Goal: Transaction & Acquisition: Purchase product/service

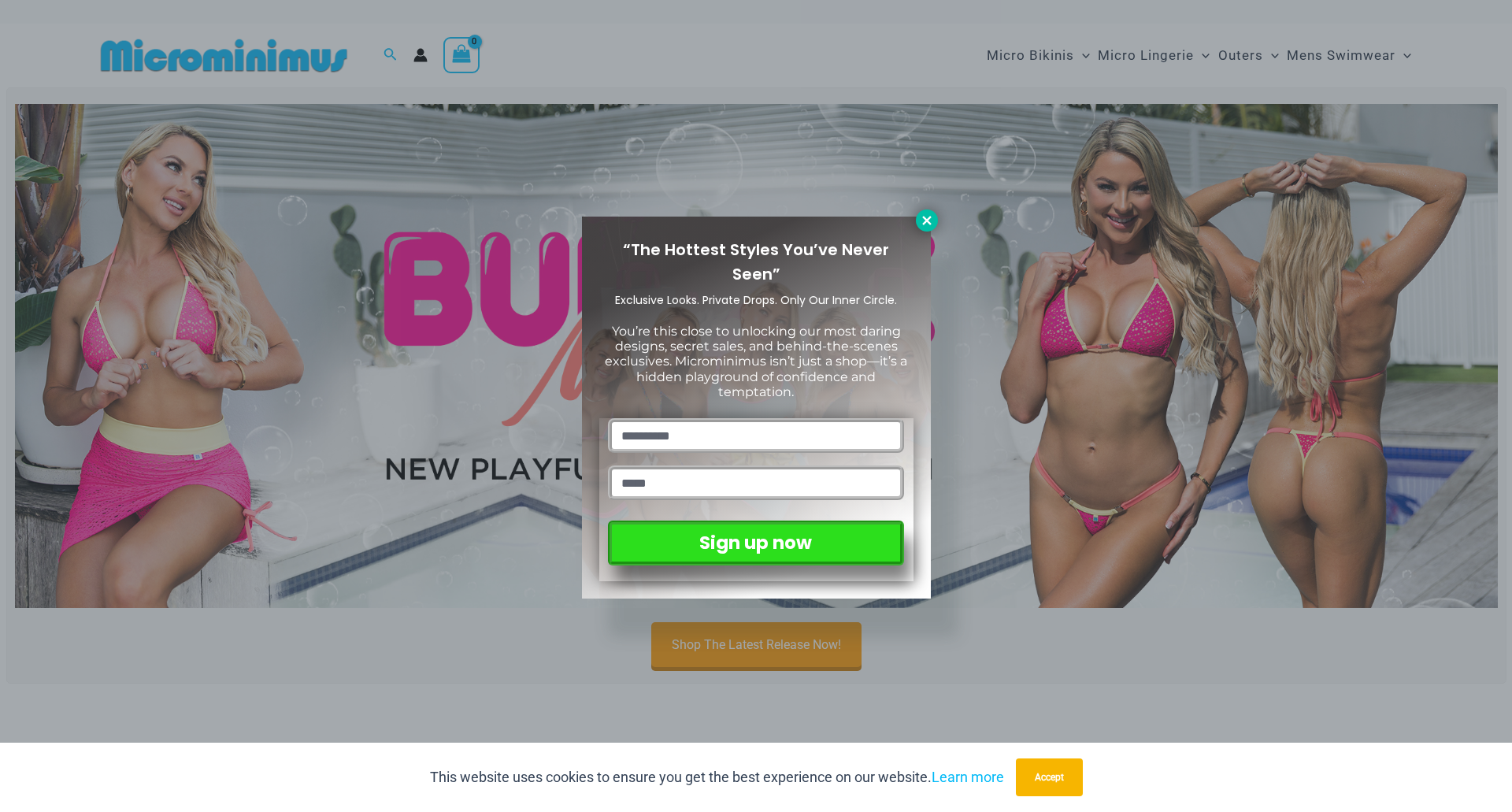
click at [925, 226] on icon at bounding box center [927, 221] width 14 height 14
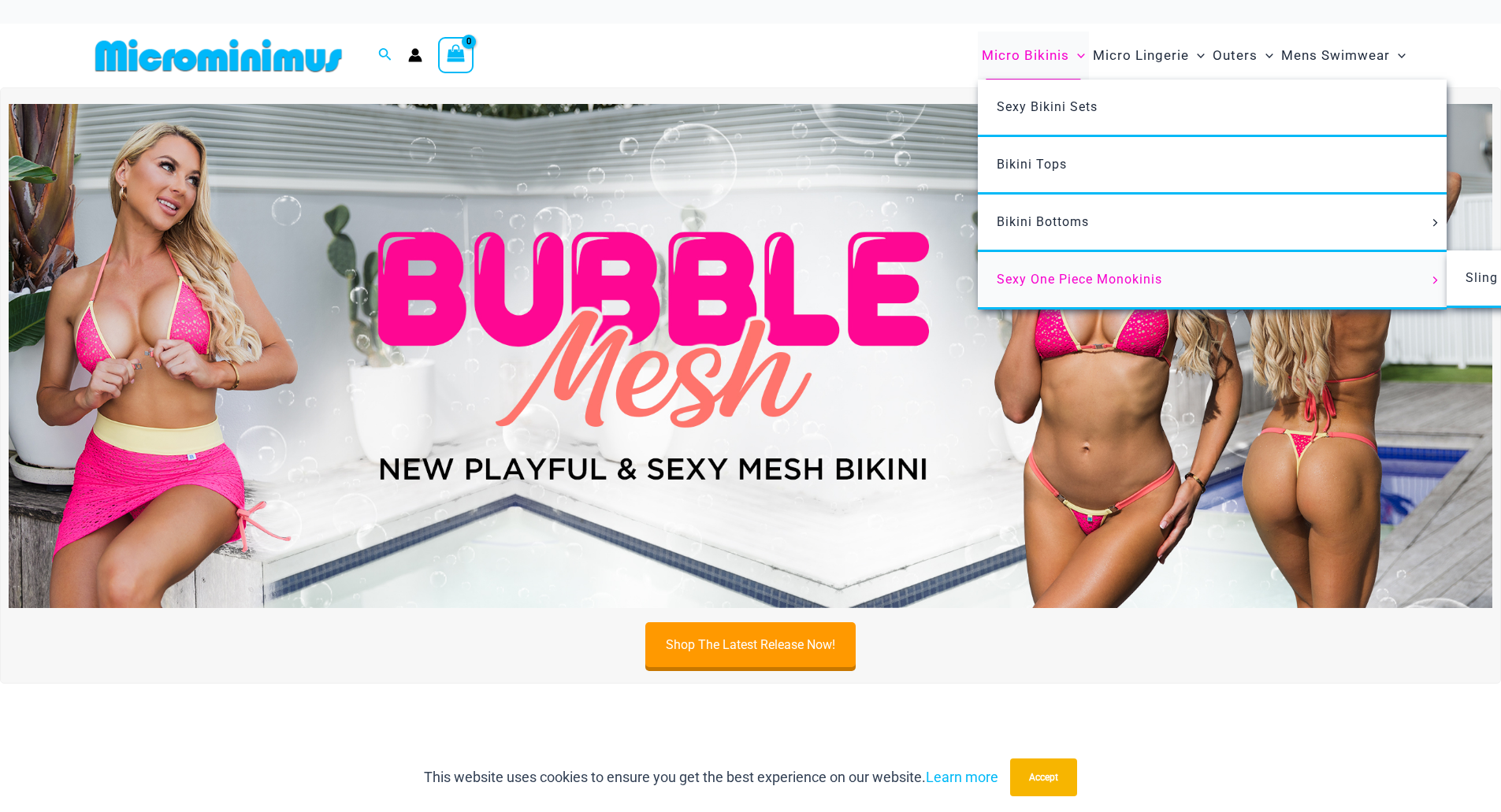
click at [1070, 277] on span "Sexy One Piece Monokinis" at bounding box center [1079, 279] width 165 height 15
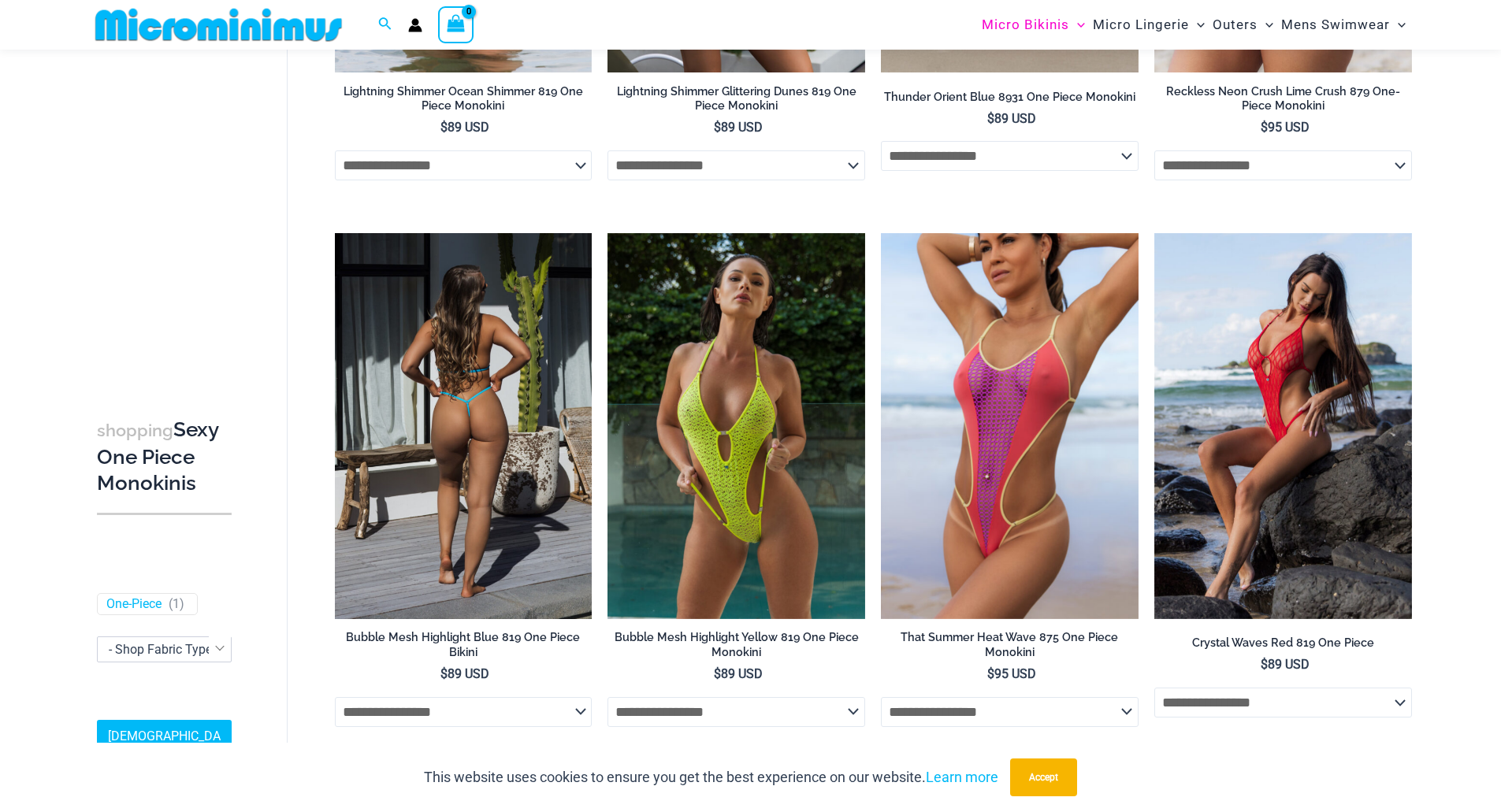
scroll to position [2978, 0]
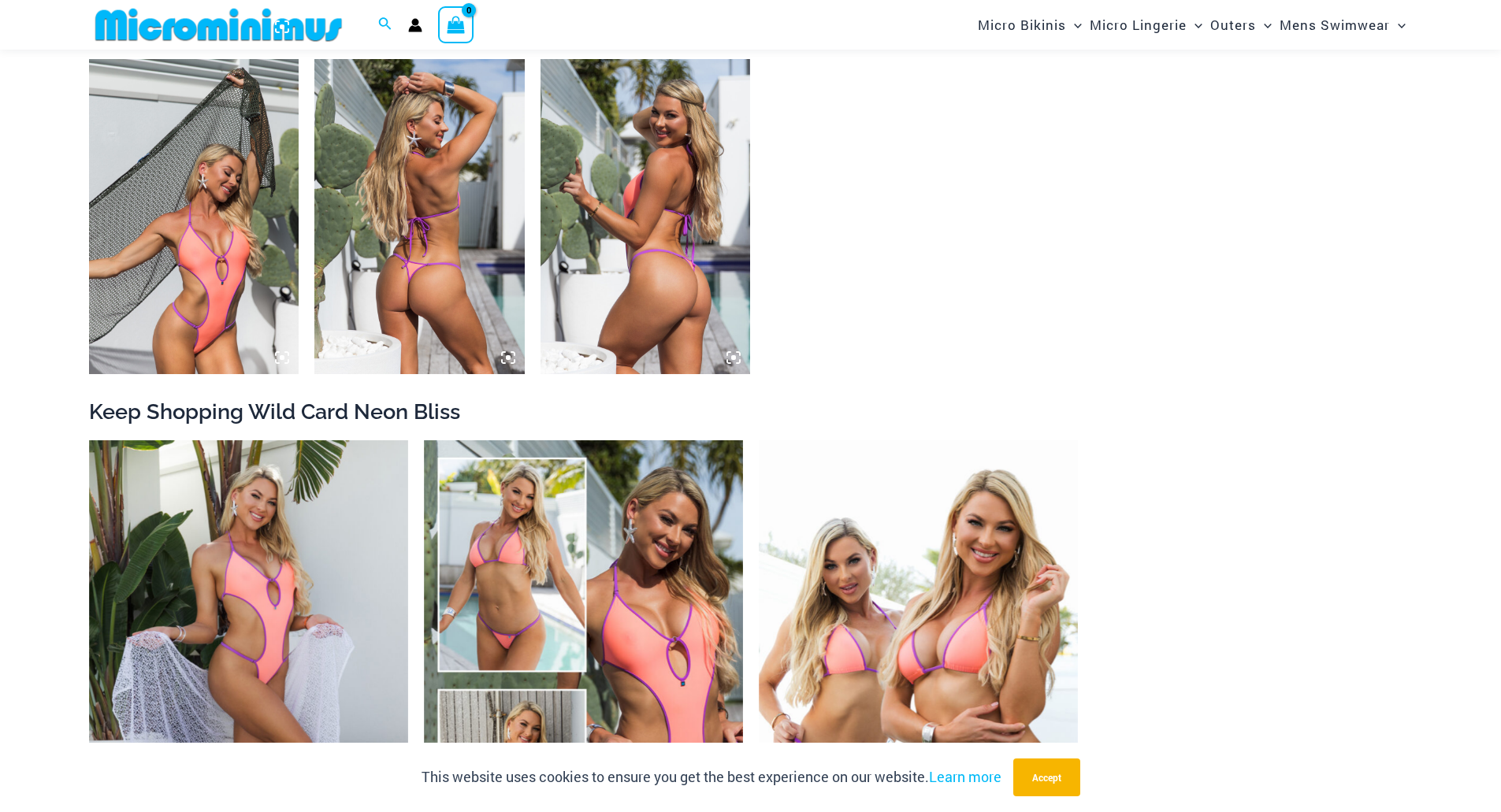
scroll to position [2191, 0]
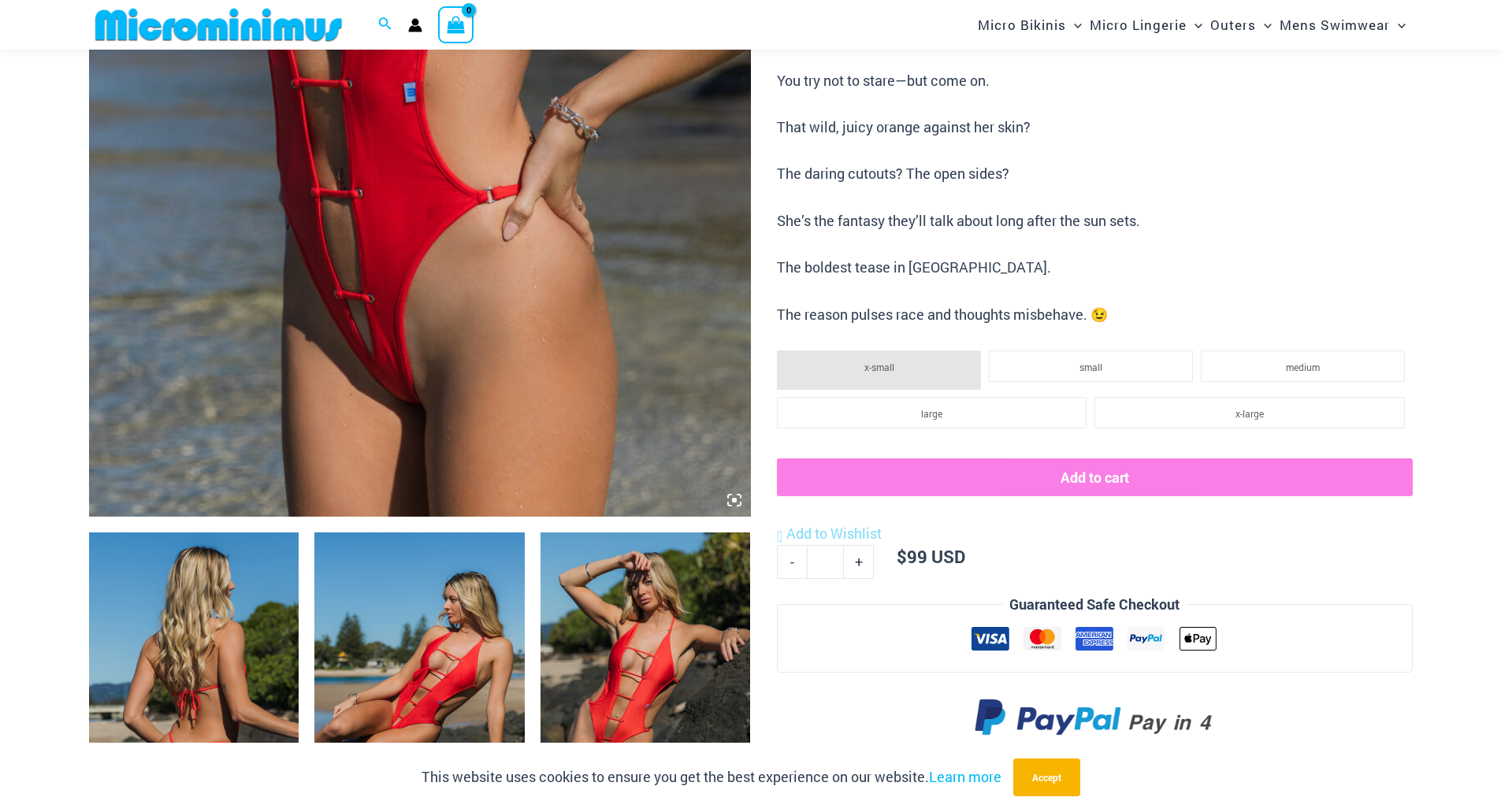
scroll to position [616, 0]
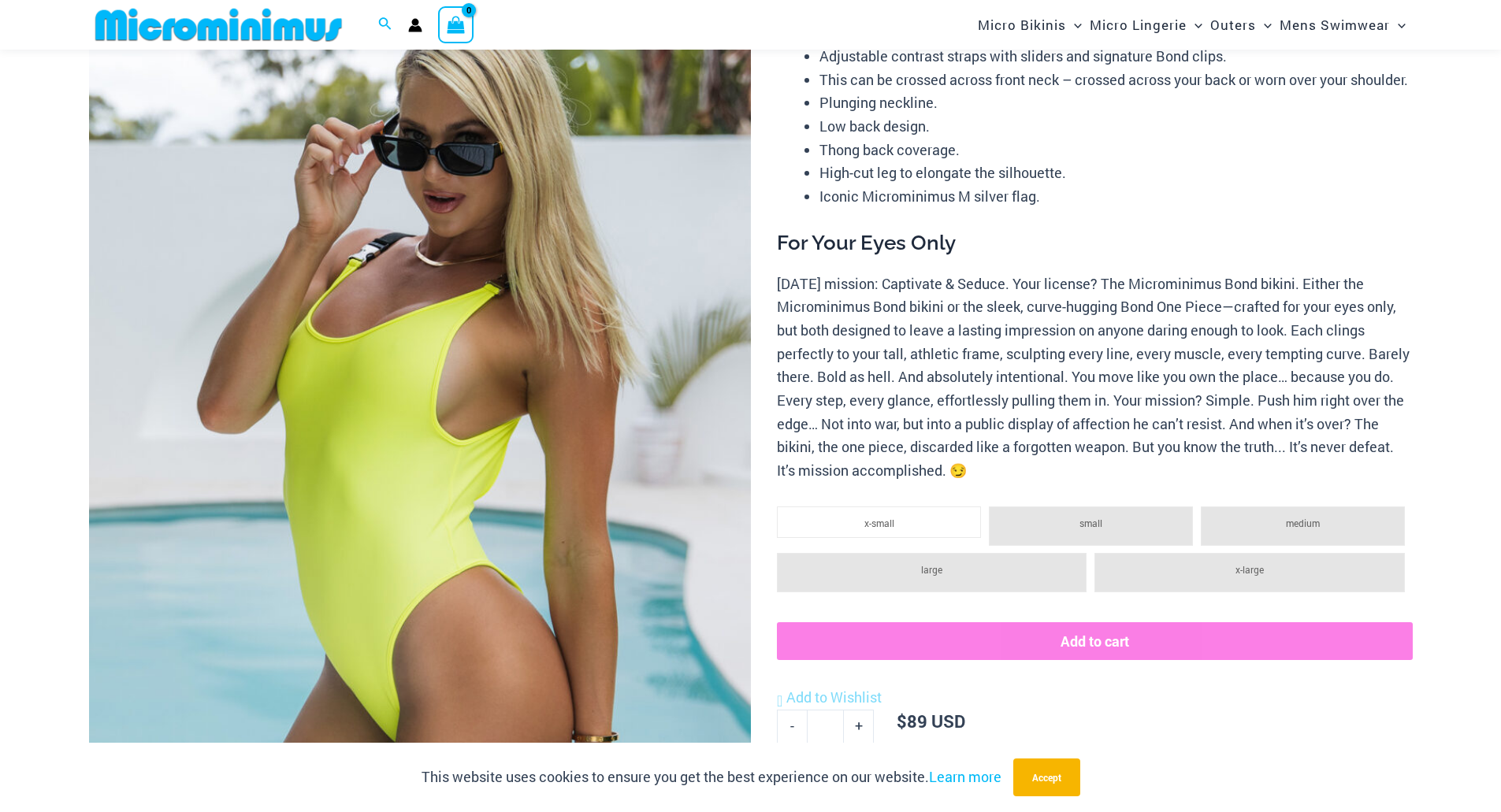
scroll to position [143, 0]
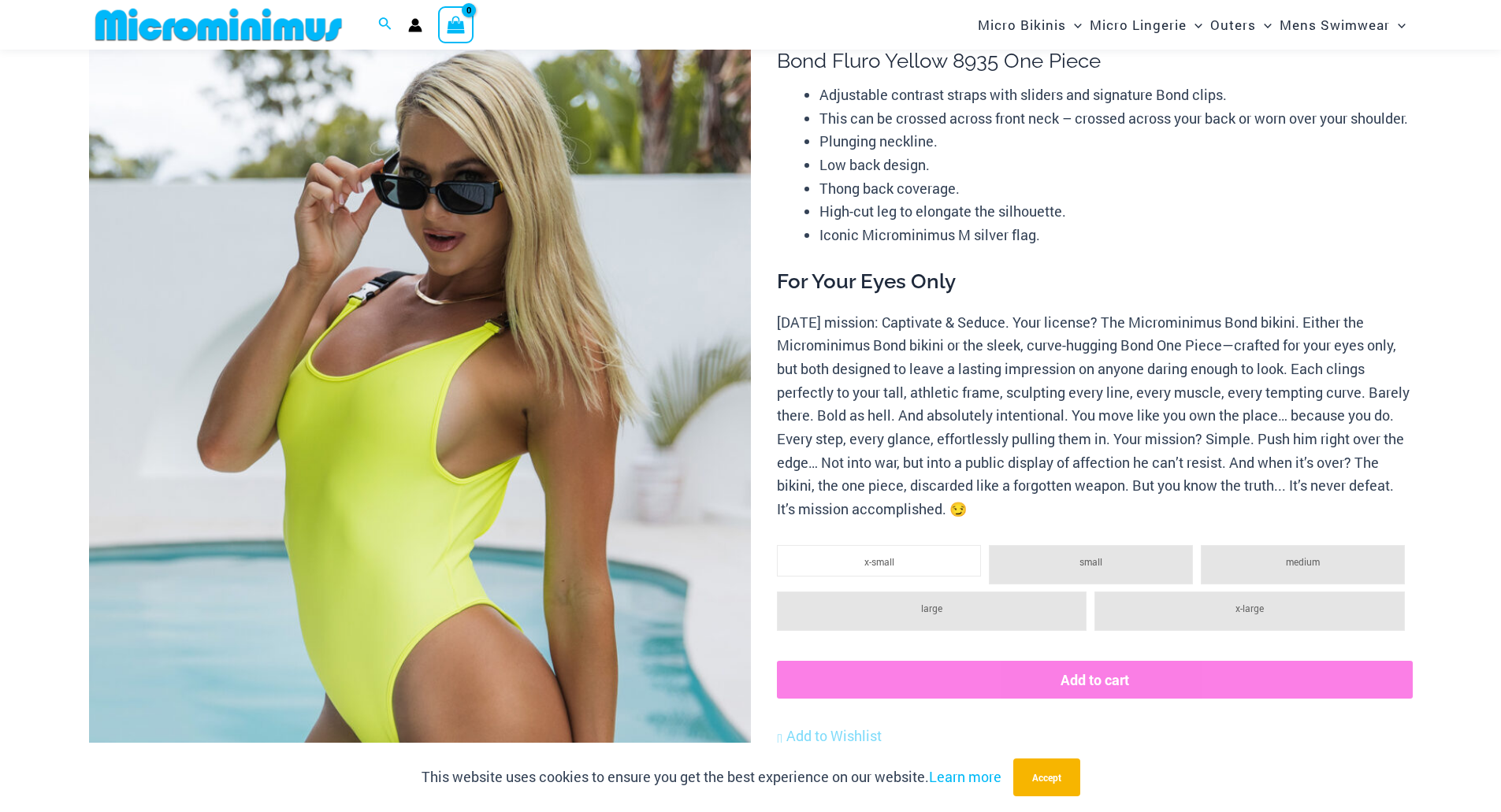
click at [1282, 631] on li "x-large" at bounding box center [1248, 611] width 310 height 40
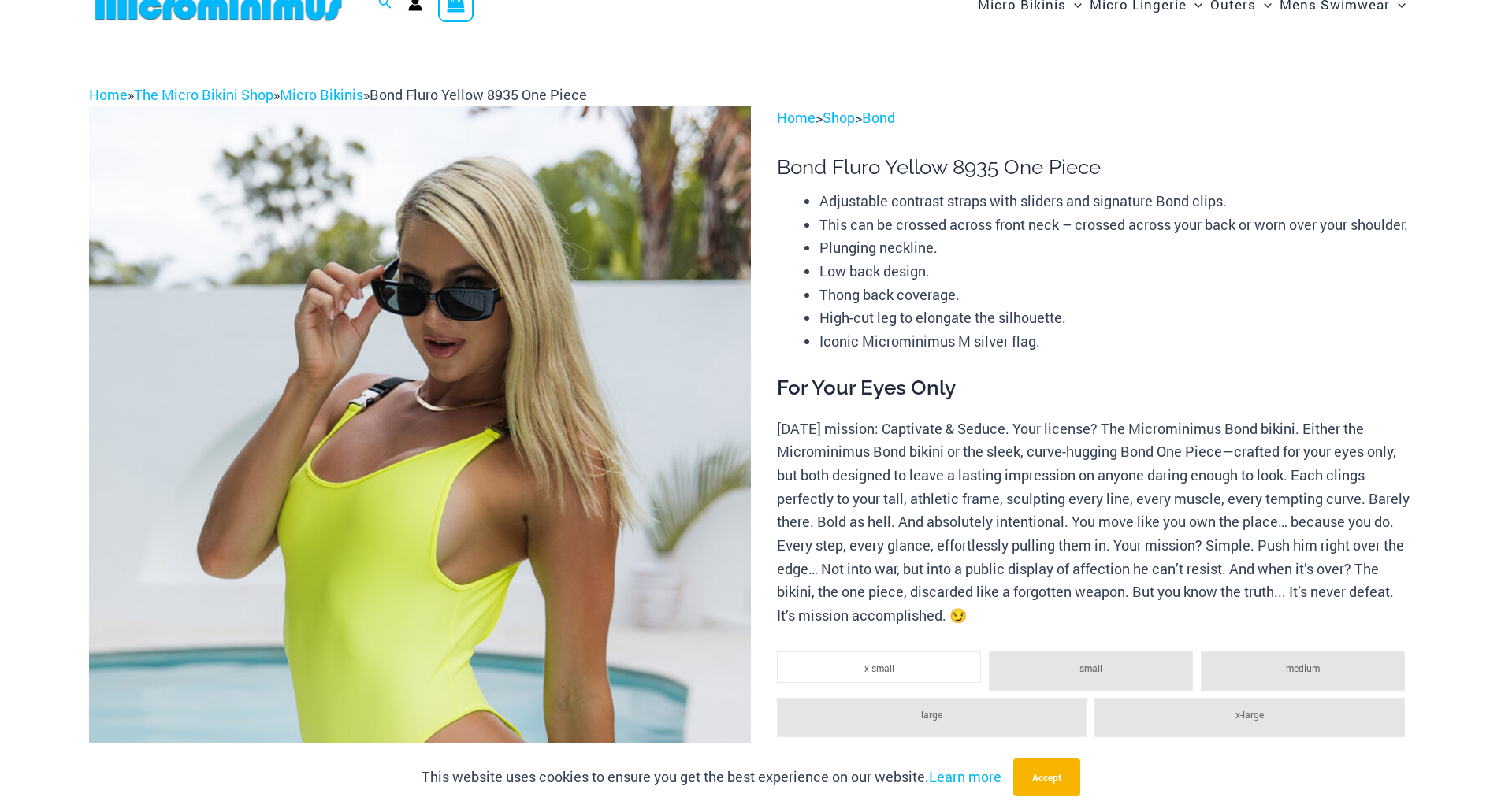
scroll to position [0, 0]
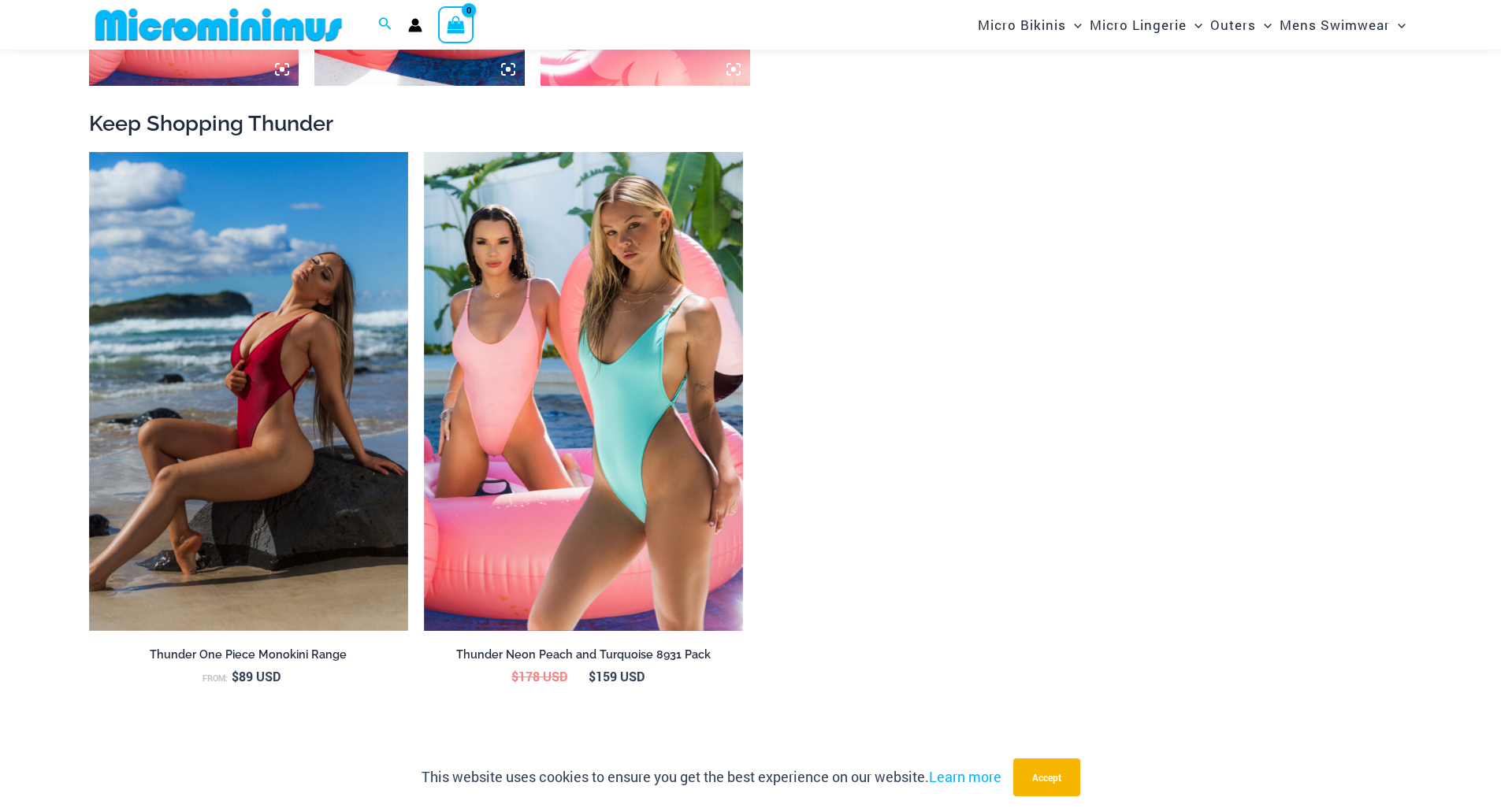
scroll to position [1799, 0]
